Goal: Task Accomplishment & Management: Use online tool/utility

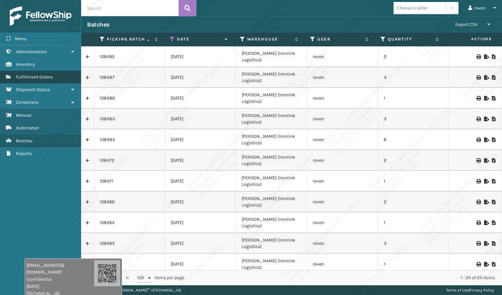
click at [38, 77] on span "Fulfillment Orders" at bounding box center [34, 77] width 37 height 6
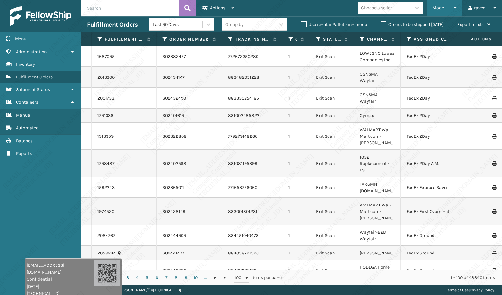
click at [435, 6] on span "Mode" at bounding box center [438, 8] width 11 height 6
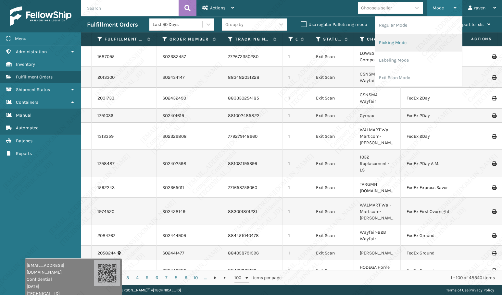
click at [417, 39] on li "Picking Mode" at bounding box center [418, 43] width 87 height 18
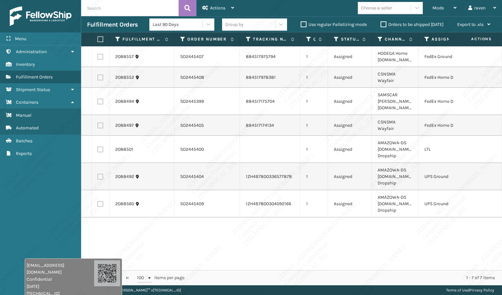
click at [425, 246] on div "2088557 SO2445407 884517975794 1 Assigned HODEGA Home [DOMAIN_NAME] FedEx Groun…" at bounding box center [291, 158] width 421 height 224
click at [102, 75] on label at bounding box center [100, 78] width 6 height 6
click at [98, 75] on input "checkbox" at bounding box center [97, 77] width 0 height 4
checkbox input "true"
click at [99, 99] on label at bounding box center [100, 102] width 6 height 6
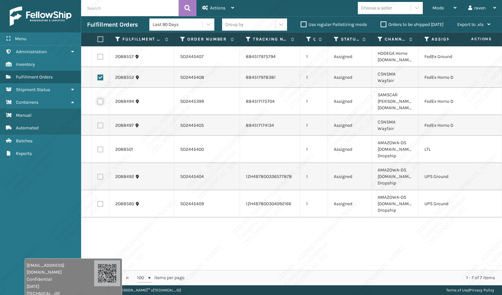
click at [98, 99] on input "checkbox" at bounding box center [97, 101] width 0 height 4
checkbox input "true"
click at [99, 123] on label at bounding box center [100, 126] width 6 height 6
click at [98, 123] on input "checkbox" at bounding box center [97, 125] width 0 height 4
checkbox input "true"
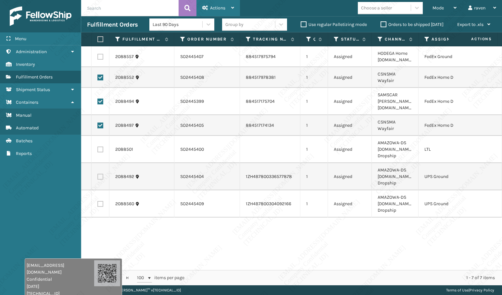
click at [221, 7] on span "Actions" at bounding box center [217, 8] width 15 height 6
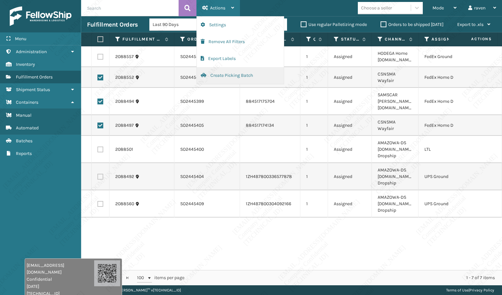
click at [236, 74] on button "Create Picking Batch" at bounding box center [240, 75] width 87 height 17
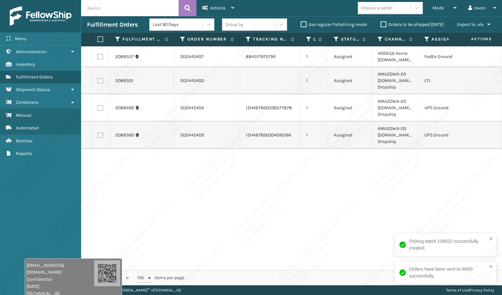
click at [101, 110] on label at bounding box center [100, 108] width 6 height 6
click at [98, 109] on input "checkbox" at bounding box center [97, 107] width 0 height 4
checkbox input "true"
click at [101, 134] on label at bounding box center [100, 135] width 6 height 6
click at [98, 134] on input "checkbox" at bounding box center [97, 134] width 0 height 4
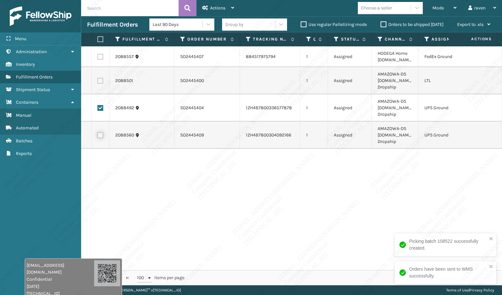
checkbox input "true"
click at [224, 3] on div "Actions" at bounding box center [218, 8] width 32 height 16
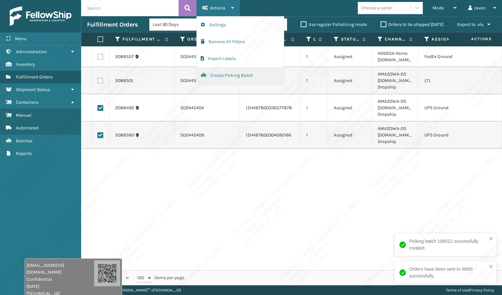
click at [233, 75] on button "Create Picking Batch" at bounding box center [240, 75] width 87 height 17
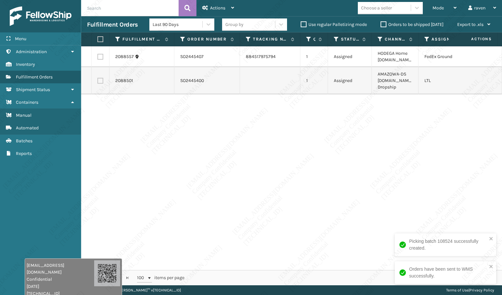
click at [426, 142] on div "2088557 SO2445407 884517975794 1 Assigned HODEGA Home [DOMAIN_NAME] FedEx Groun…" at bounding box center [291, 158] width 421 height 224
click at [101, 57] on label at bounding box center [100, 57] width 6 height 6
click at [98, 57] on input "checkbox" at bounding box center [97, 56] width 0 height 4
checkbox input "true"
click at [221, 7] on span "Actions" at bounding box center [217, 8] width 15 height 6
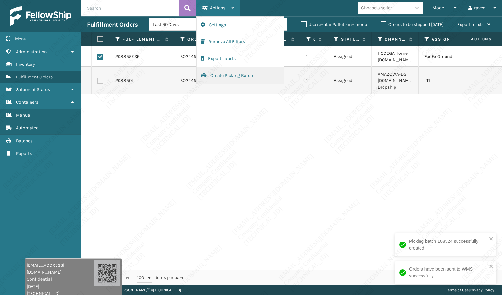
click at [233, 75] on button "Create Picking Batch" at bounding box center [240, 75] width 87 height 17
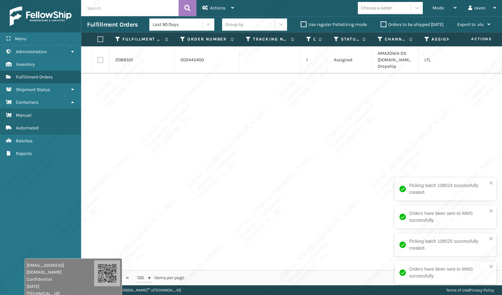
click at [399, 147] on div "2088501 SO2445400 1 Assigned AMAZOWA-DS [DOMAIN_NAME] Dropship LTL" at bounding box center [291, 158] width 421 height 224
click at [443, 7] on span "Mode" at bounding box center [438, 8] width 11 height 6
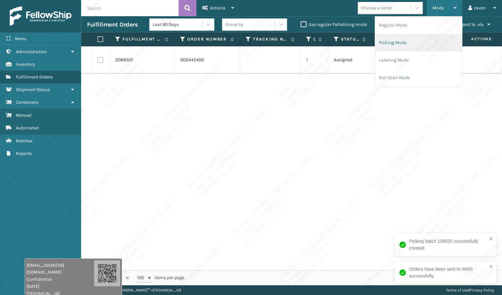
click at [420, 39] on li "Picking Mode" at bounding box center [418, 43] width 87 height 18
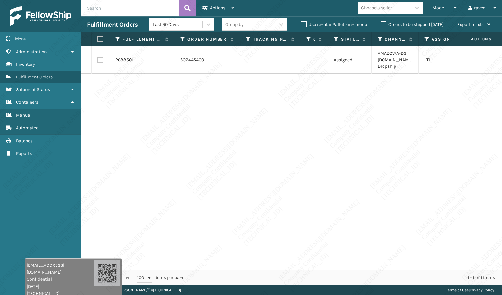
click at [397, 201] on div "2088501 SO2445400 1 Assigned AMAZOWA-DS [DOMAIN_NAME] Dropship LTL" at bounding box center [291, 158] width 421 height 224
click at [315, 158] on div "2088501 SO2445400 1 Assigned AMAZOWA-DS [DOMAIN_NAME] Dropship LTL" at bounding box center [291, 158] width 421 height 224
click at [326, 180] on div "2088501 SO2445400 1 Assigned AMAZOWA-DS [DOMAIN_NAME] Dropship LTL" at bounding box center [291, 158] width 421 height 224
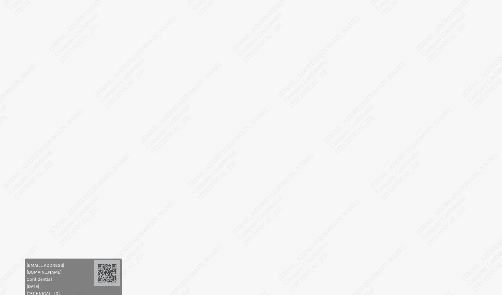
drag, startPoint x: 389, startPoint y: 142, endPoint x: 472, endPoint y: 150, distance: 84.2
click at [394, 143] on body "[EMAIL_ADDRESS][DOMAIN_NAME] Confidential [DATE] [TECHNICAL_ID] [EMAIL_ADDRESS]…" at bounding box center [251, 147] width 502 height 295
click at [267, 183] on body "[EMAIL_ADDRESS][DOMAIN_NAME] Confidential [DATE] [TECHNICAL_ID] [EMAIL_ADDRESS]…" at bounding box center [251, 147] width 502 height 295
drag, startPoint x: 138, startPoint y: 154, endPoint x: 145, endPoint y: 154, distance: 7.1
click at [145, 154] on body "[EMAIL_ADDRESS][DOMAIN_NAME] Confidential [DATE] [TECHNICAL_ID] [EMAIL_ADDRESS]…" at bounding box center [251, 147] width 502 height 295
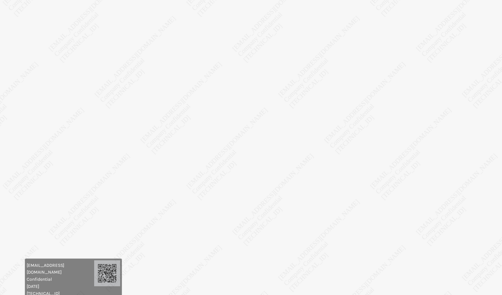
drag, startPoint x: 92, startPoint y: 64, endPoint x: 110, endPoint y: 10, distance: 56.6
click at [92, 61] on body "[EMAIL_ADDRESS][DOMAIN_NAME] Confidential [DATE] [TECHNICAL_ID] [EMAIL_ADDRESS]…" at bounding box center [251, 147] width 502 height 295
